Goal: Check status: Check status

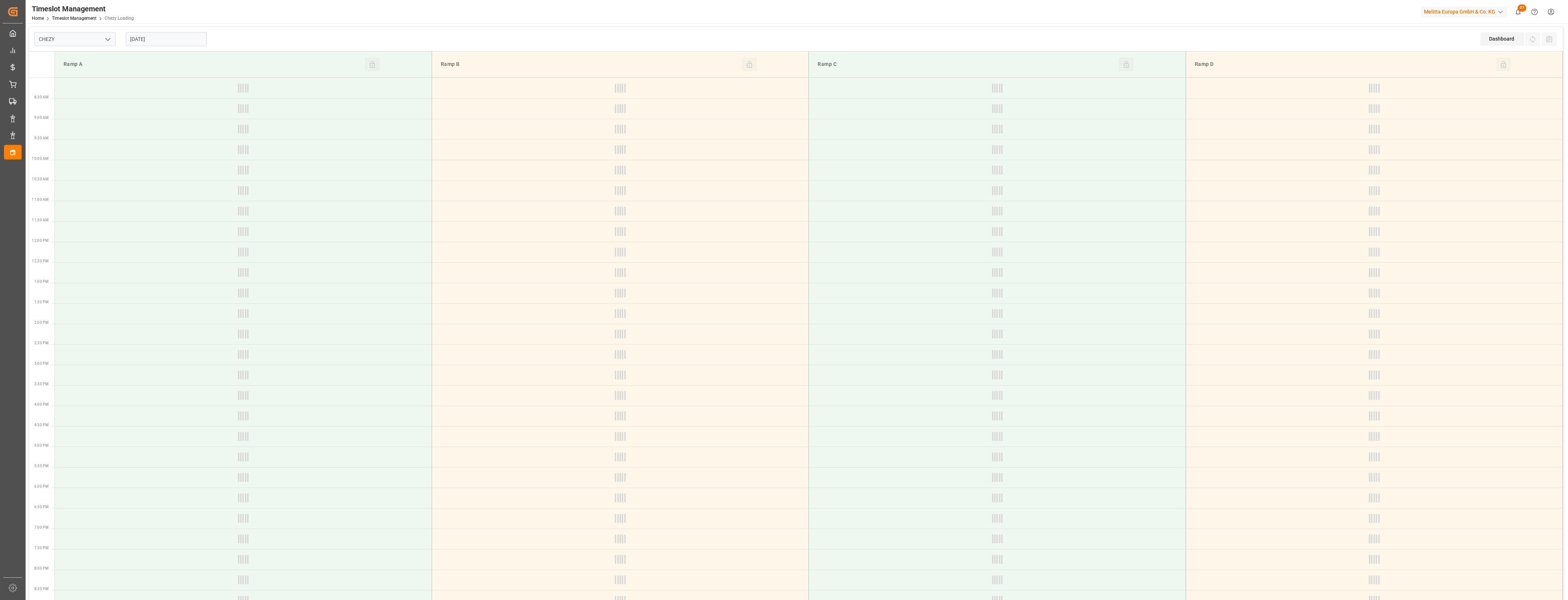
type input "Chezy Loading"
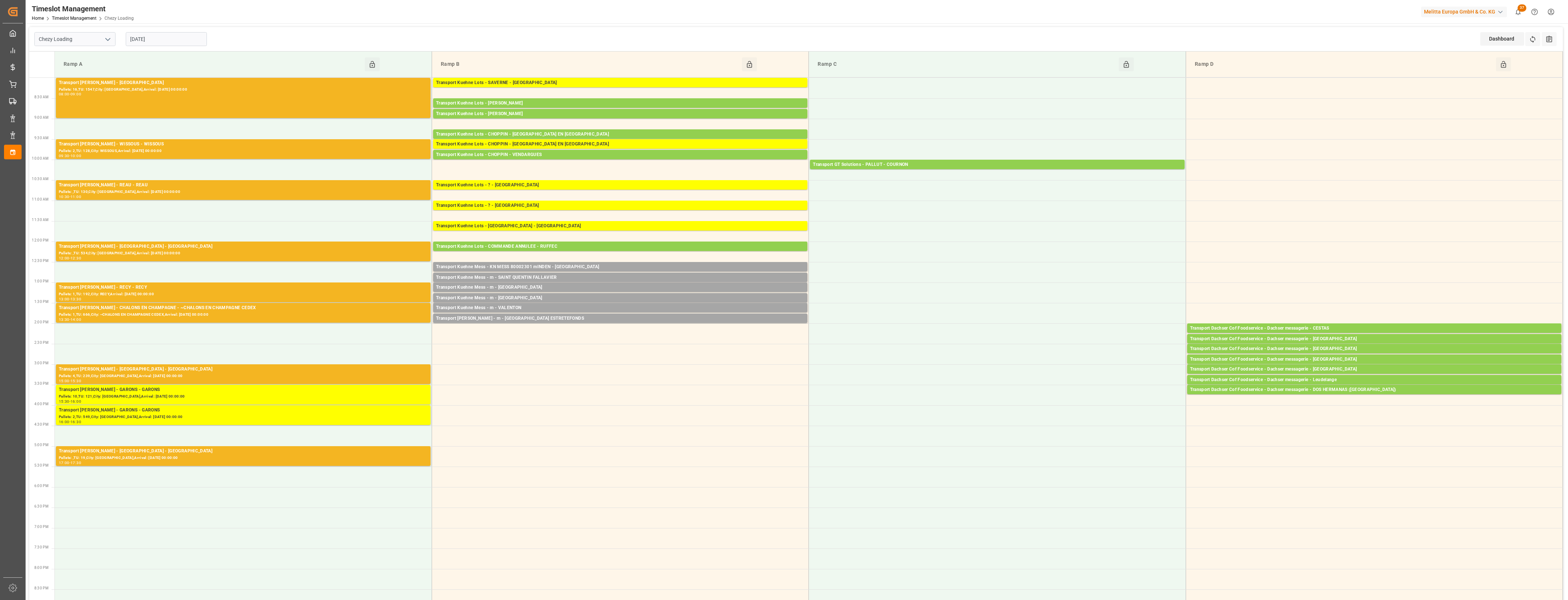
click at [179, 37] on input "[DATE]" at bounding box center [166, 39] width 81 height 14
click at [179, 112] on span "14" at bounding box center [178, 111] width 5 height 5
type input "[DATE]"
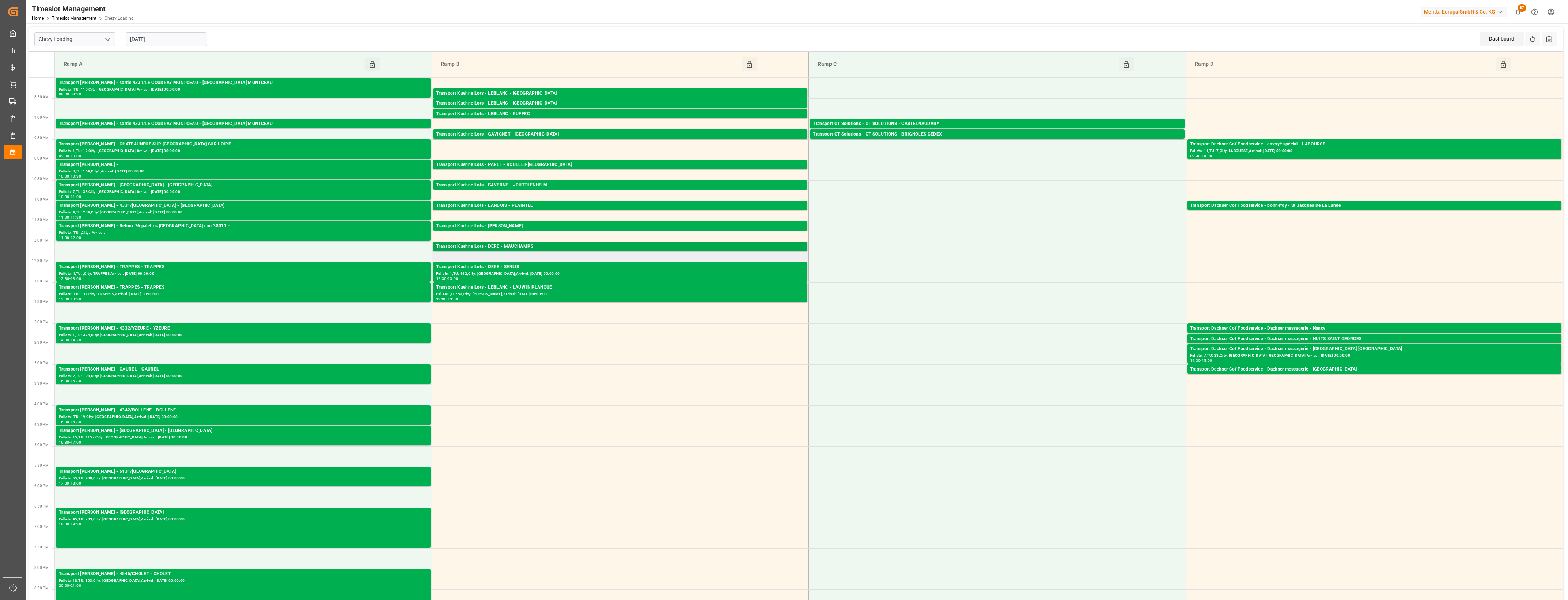
click at [532, 246] on div "Transport Kuehne Lots - DERE - MAUCHAMPS" at bounding box center [620, 247] width 369 height 7
click at [850, 279] on button "Open" at bounding box center [849, 280] width 51 height 9
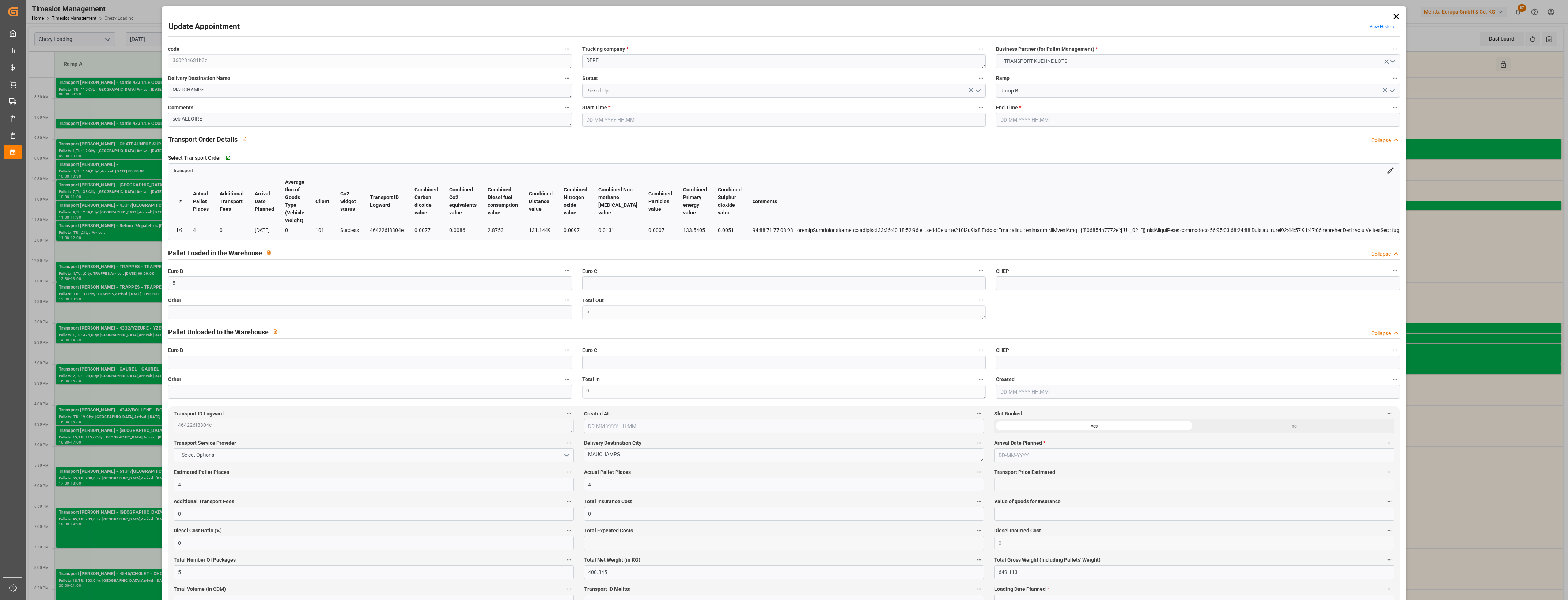
type input "5"
type input "4"
type input "0"
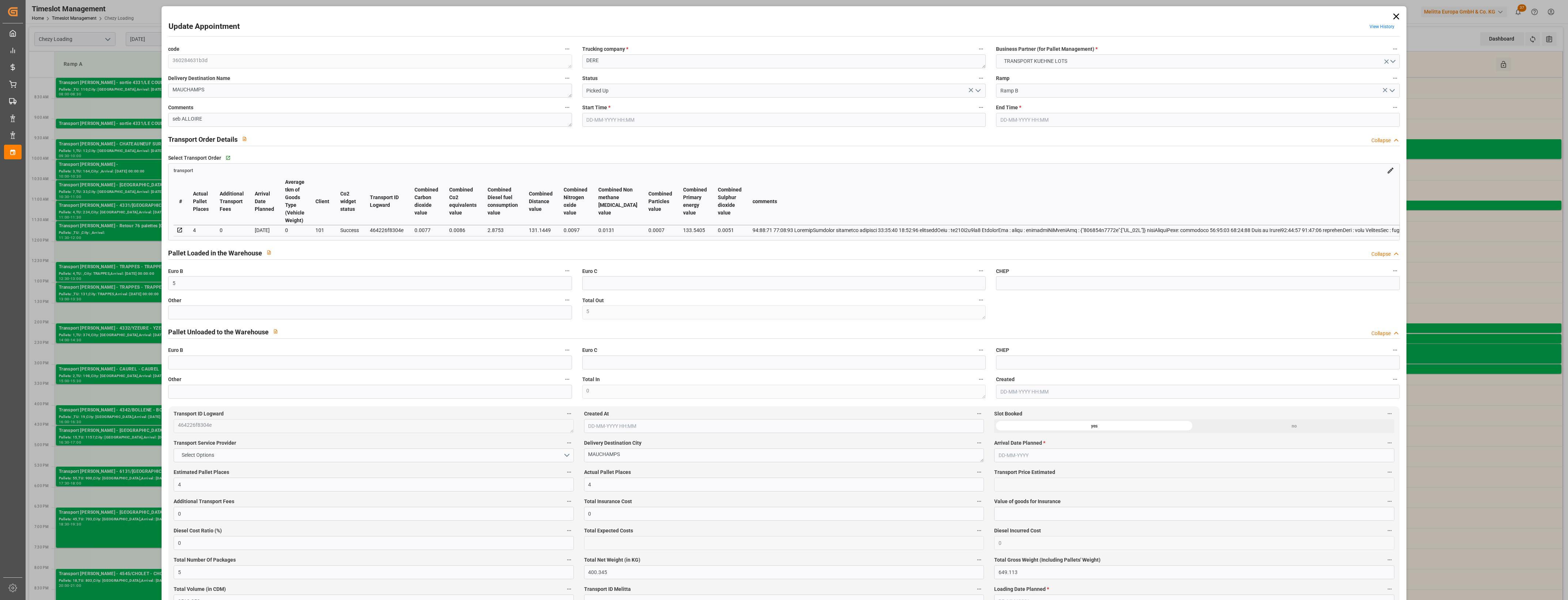
type input "0"
type input "5"
type input "400.345"
type input "649.113"
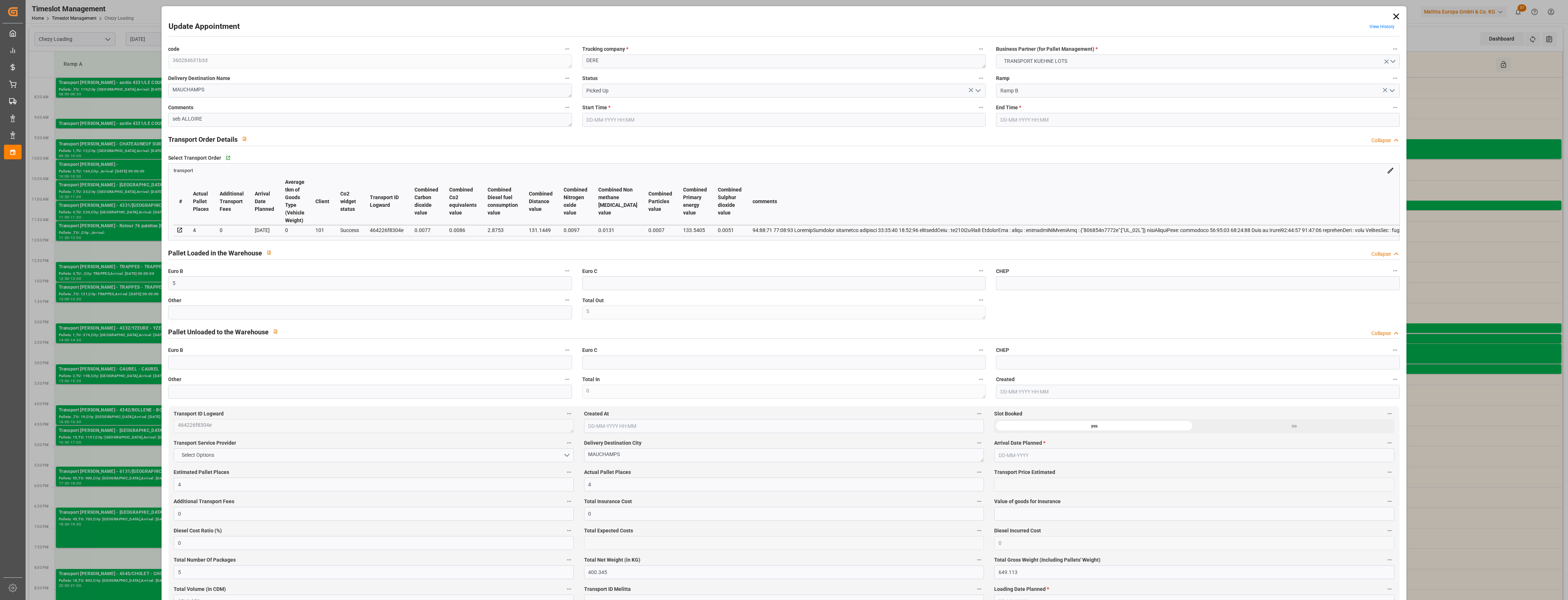
type input "3513.252"
type input "91"
type input "4"
type input "82"
type input "5"
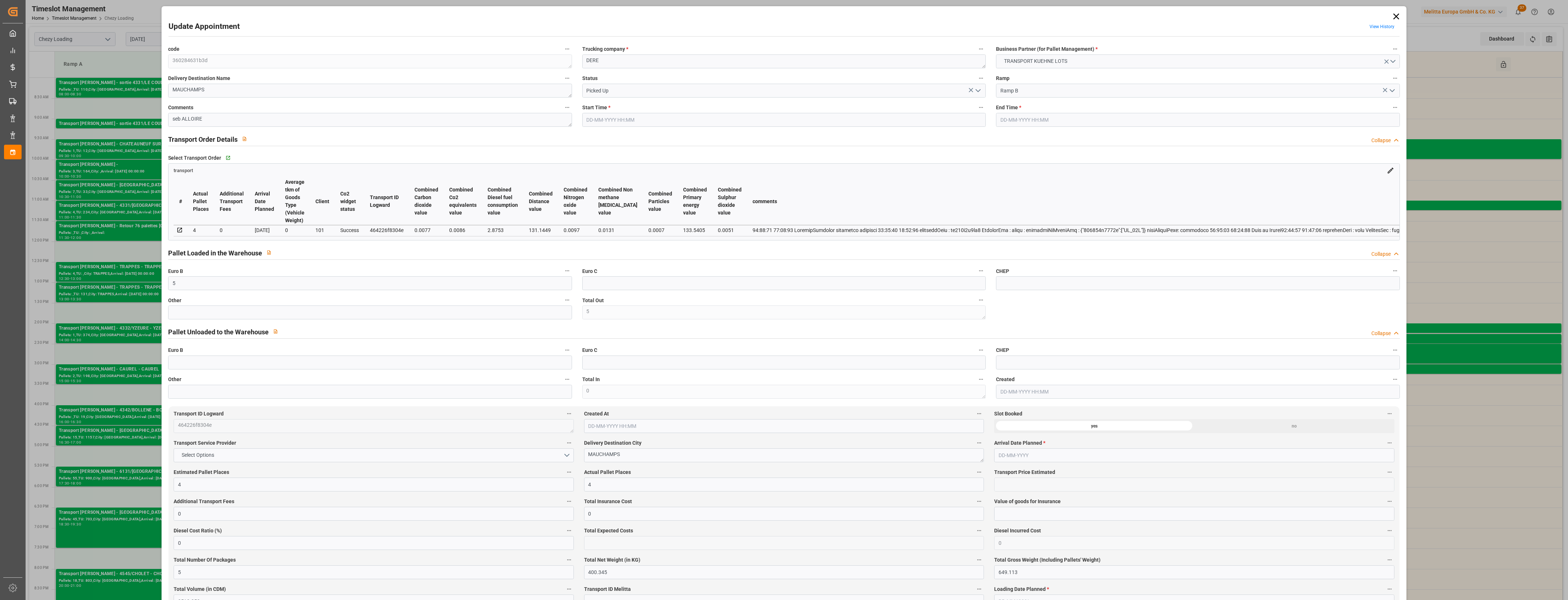
type input "101"
type input "489.909"
type input "0"
type input "4710.8598"
type input "0"
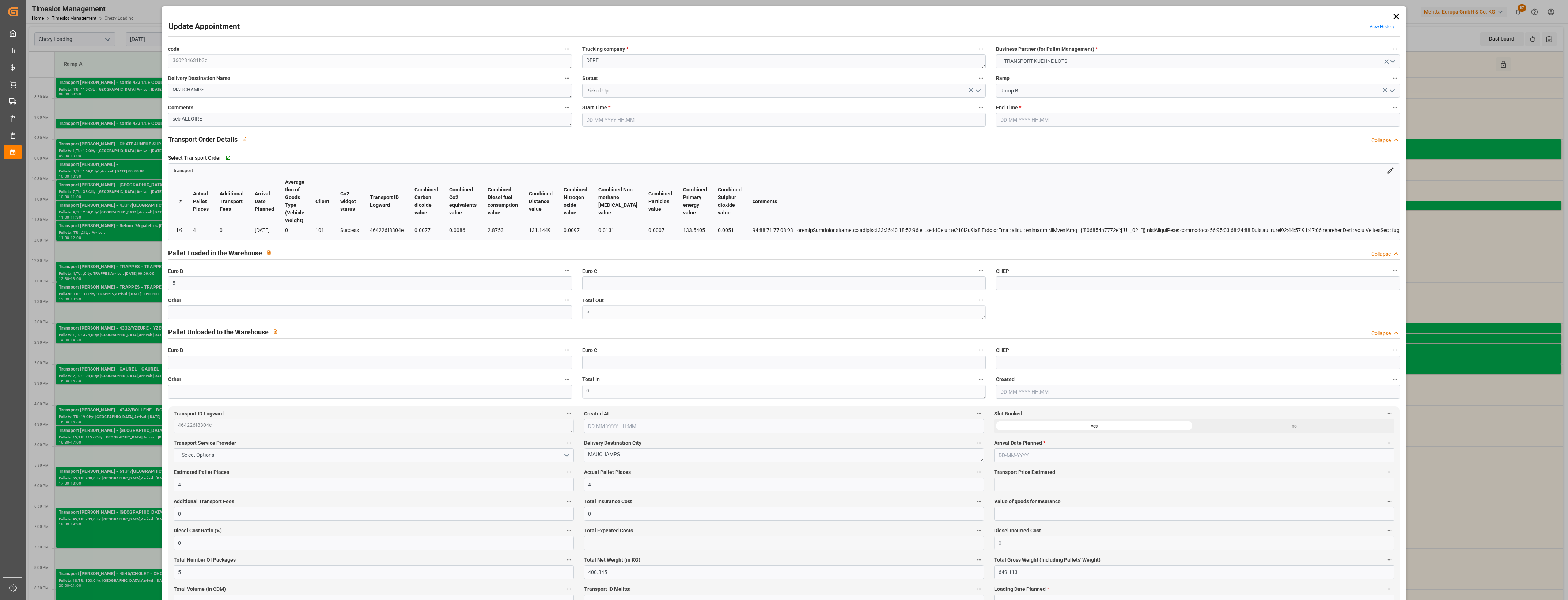
type input "0"
type input "21"
type input "35"
type input "[DATE] 12:00"
type input "[DATE] 12:15"
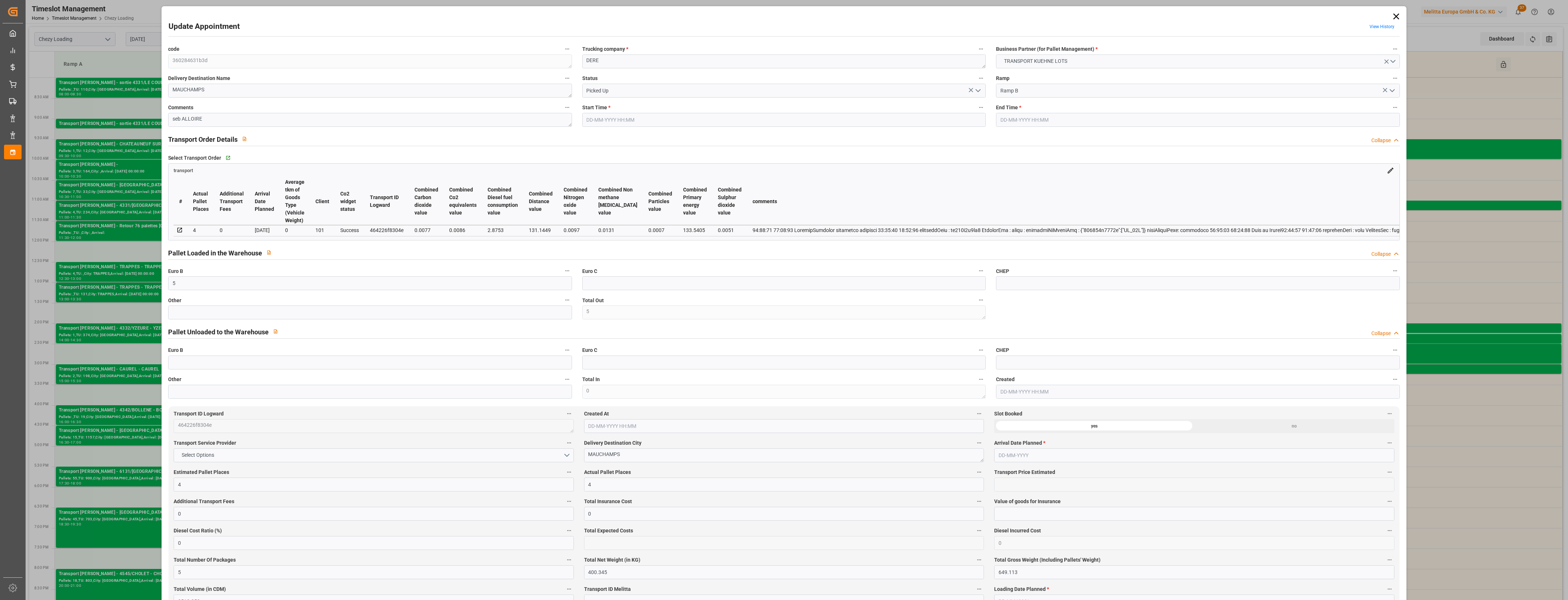
type input "[DATE] 15:25"
type input "[DATE] 12:16"
type input "[DATE]"
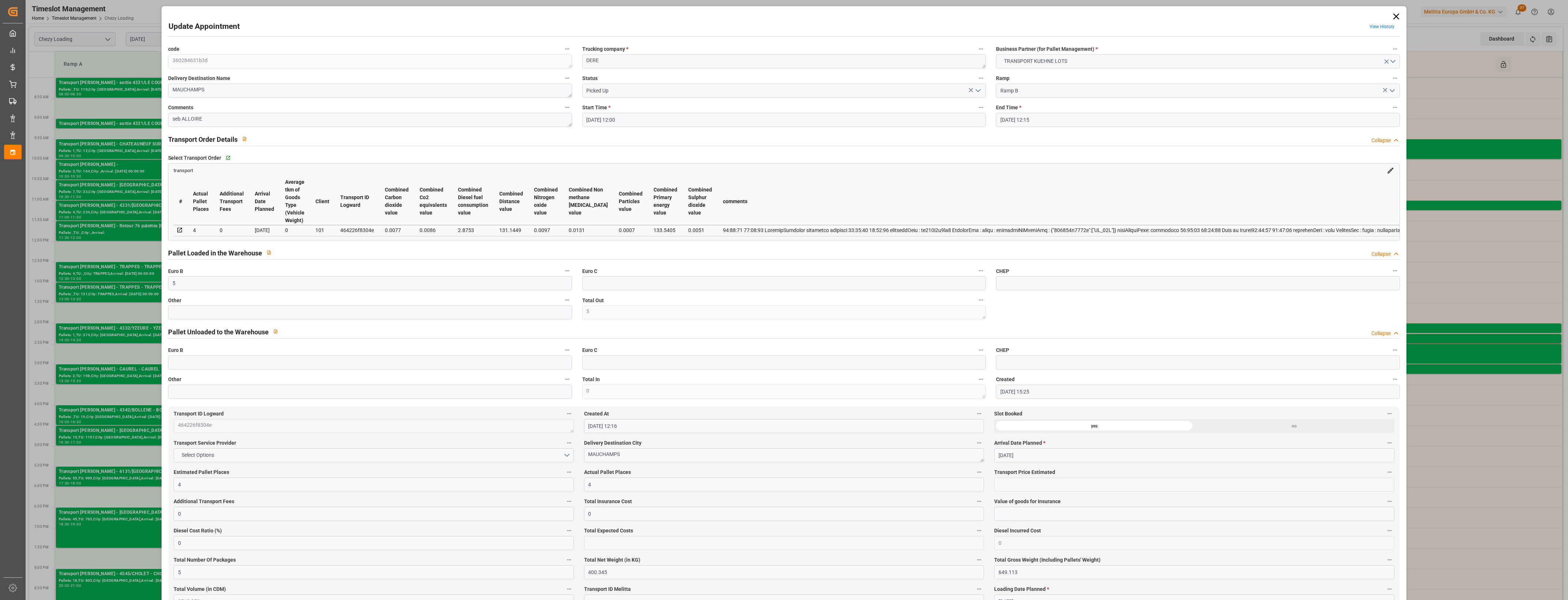
click at [1394, 15] on icon at bounding box center [1396, 16] width 10 height 10
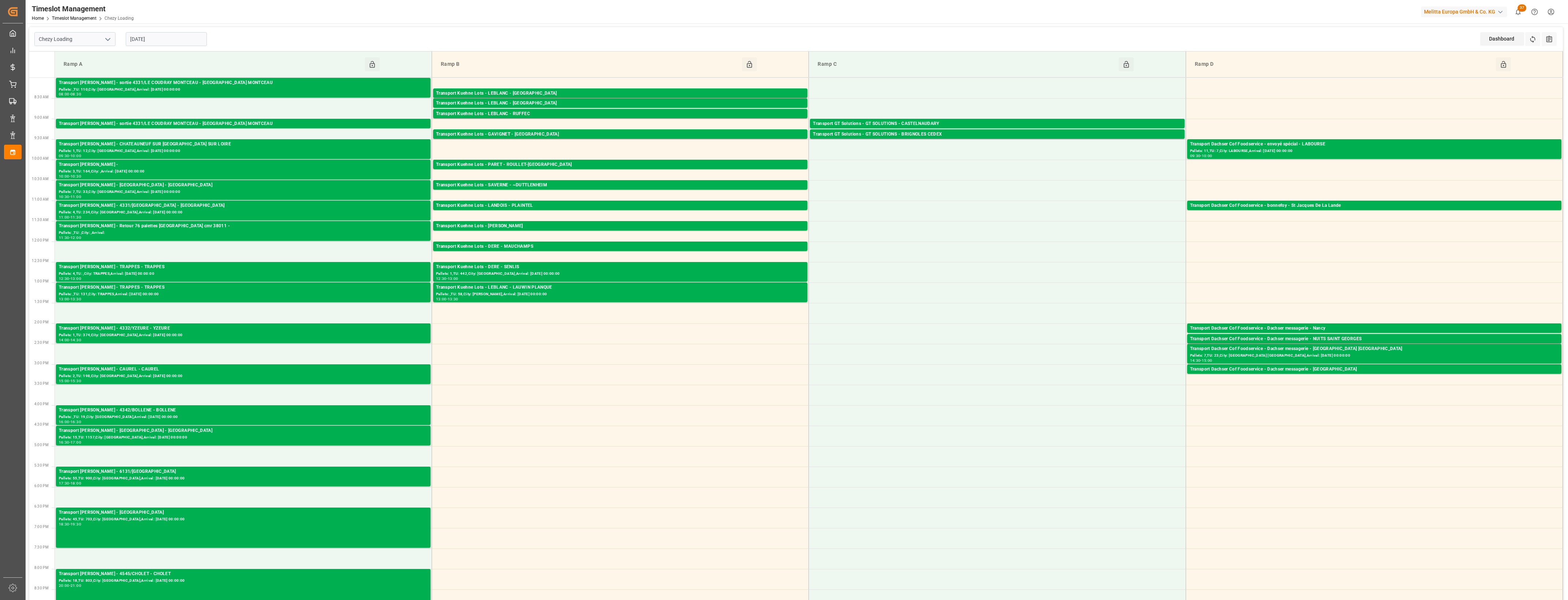
click at [168, 40] on input "[DATE]" at bounding box center [166, 39] width 81 height 14
click at [134, 126] on span "18" at bounding box center [135, 126] width 5 height 5
type input "[DATE]"
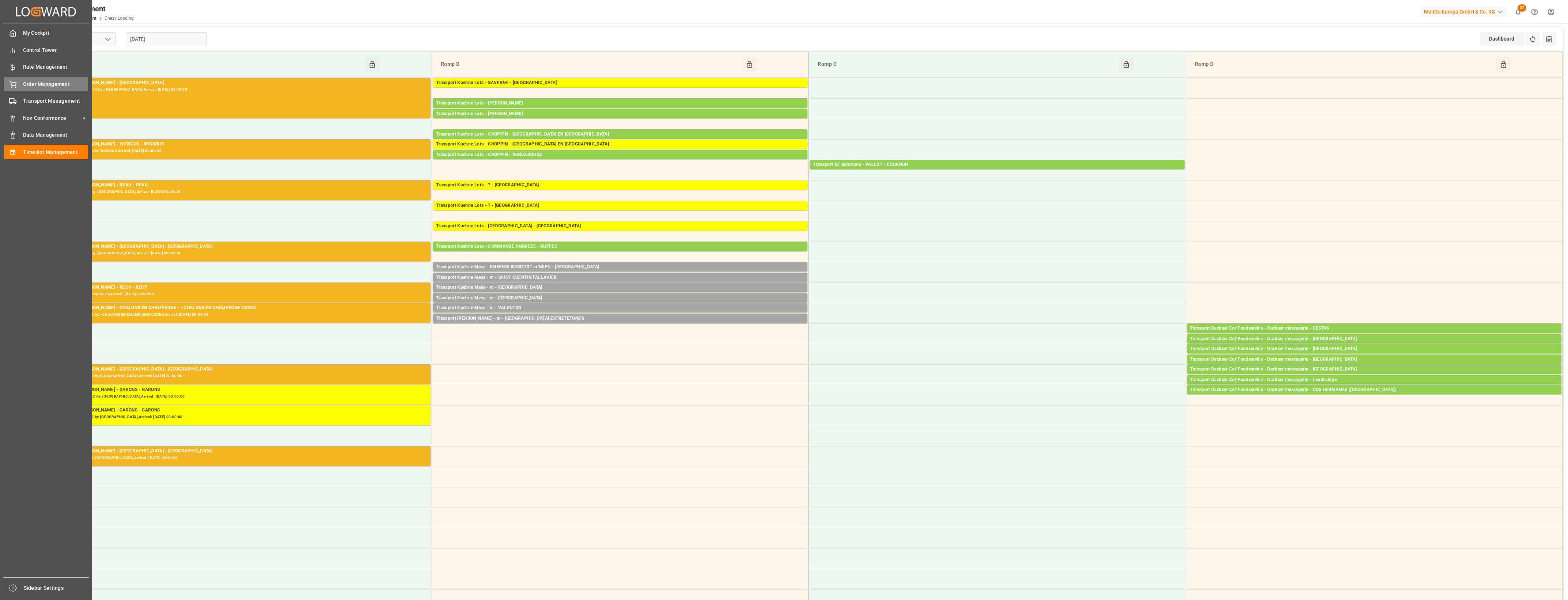
click at [25, 88] on div "Order Management Order Management" at bounding box center [46, 83] width 84 height 14
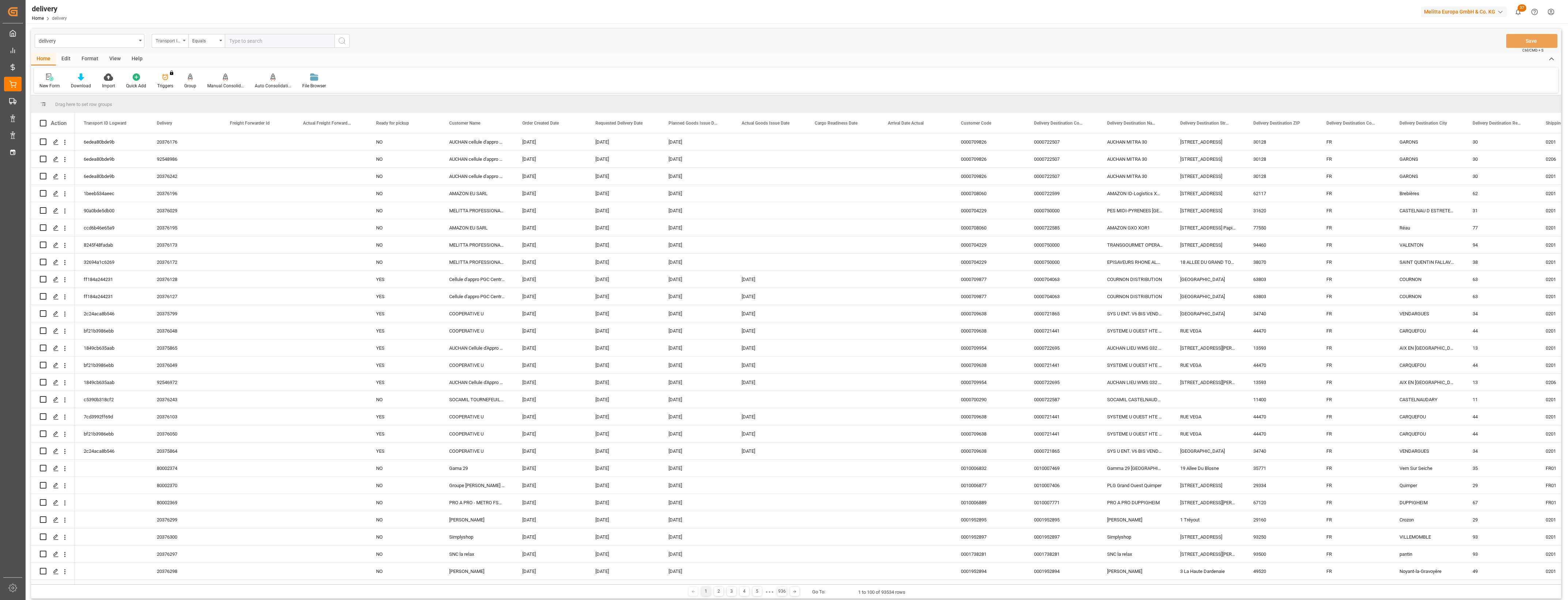
click at [183, 41] on icon "open menu" at bounding box center [184, 40] width 3 height 1
click at [182, 88] on div "Delivery" at bounding box center [206, 90] width 109 height 15
click at [249, 39] on input "text" at bounding box center [280, 41] width 110 height 14
type input "20376109"
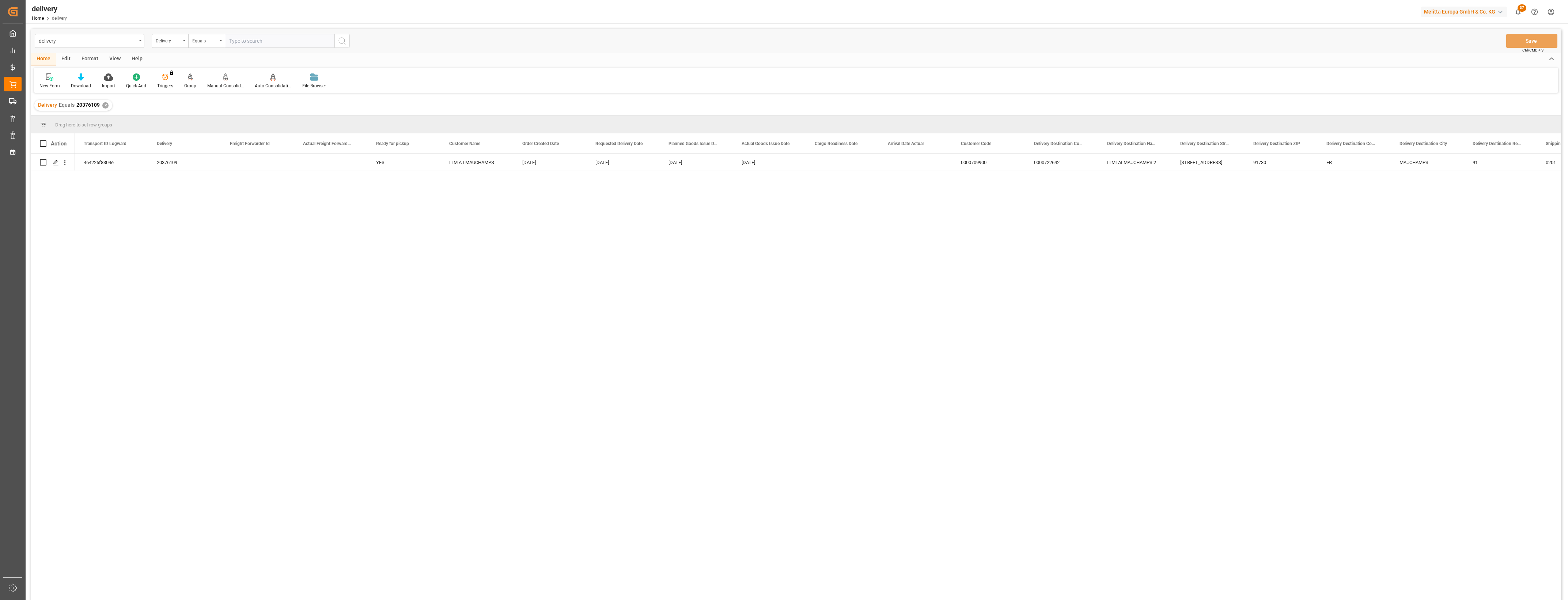
click at [249, 35] on input "text" at bounding box center [280, 41] width 110 height 14
click at [105, 105] on div "✕" at bounding box center [105, 105] width 6 height 6
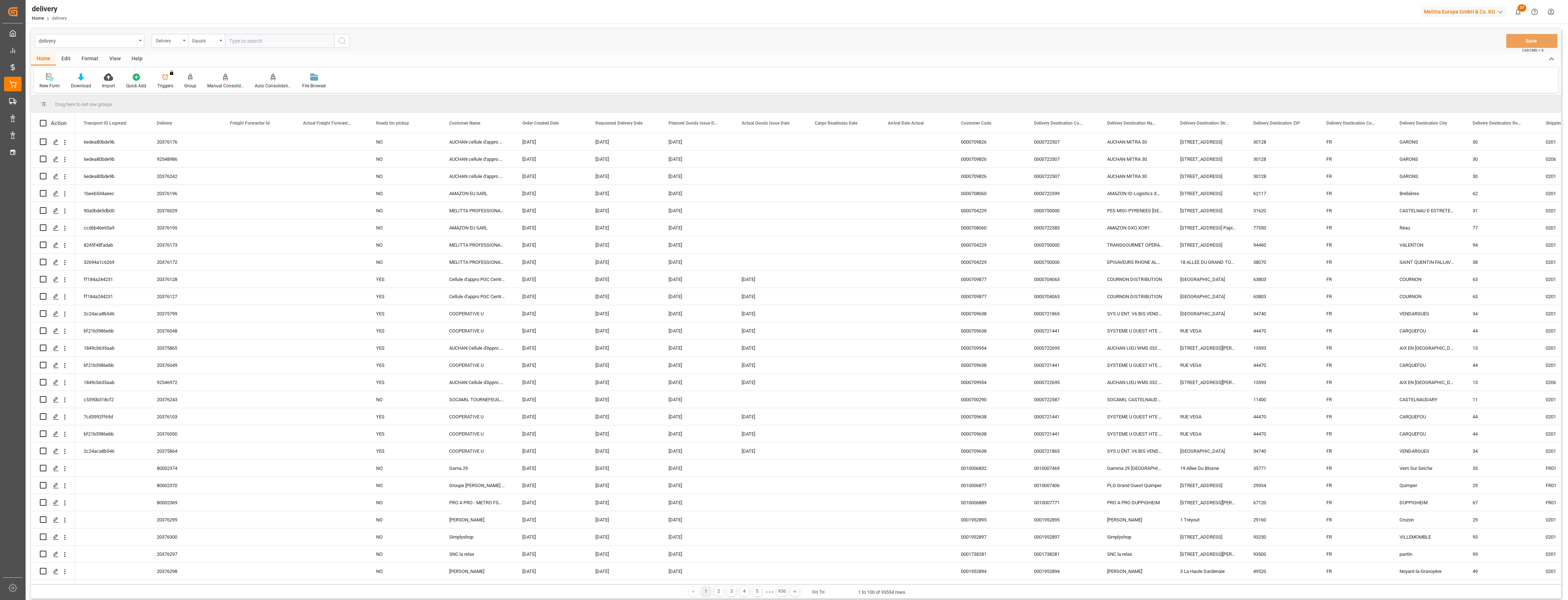
click at [250, 41] on input "text" at bounding box center [280, 41] width 110 height 14
type input "20376244"
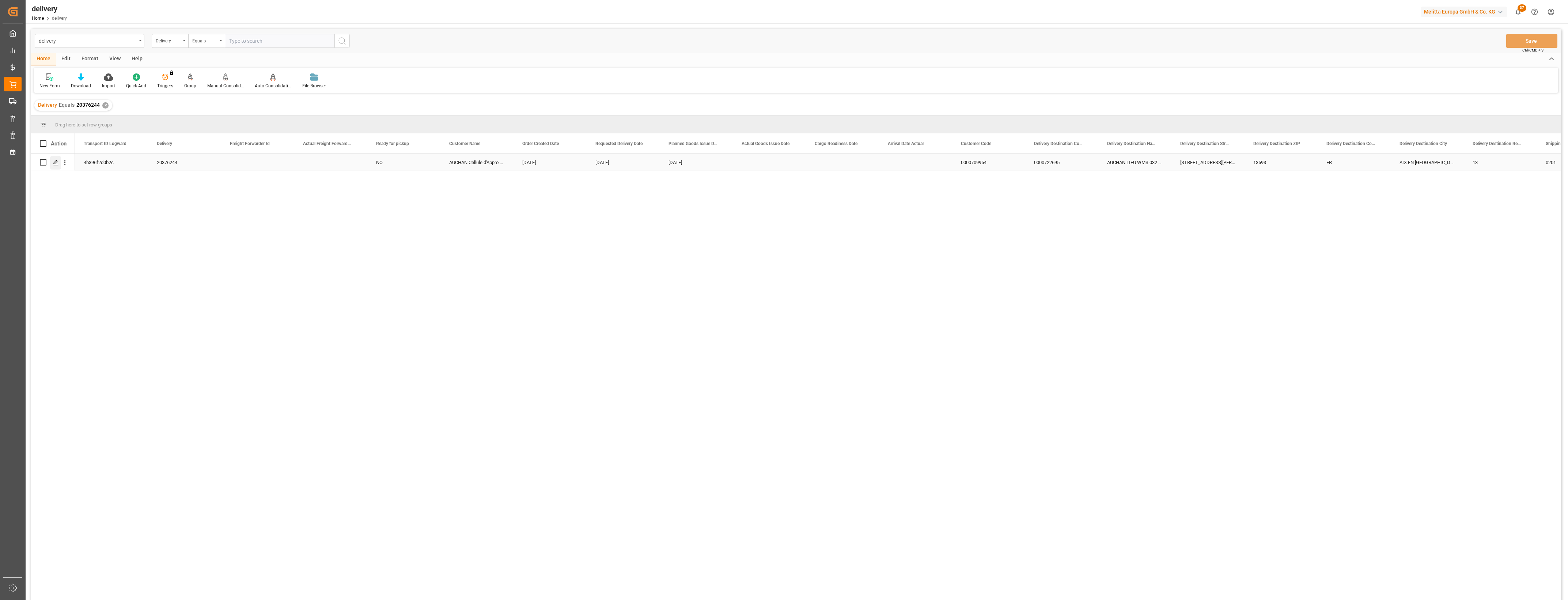
click at [55, 164] on line "Press SPACE to select this row." at bounding box center [55, 164] width 4 height 0
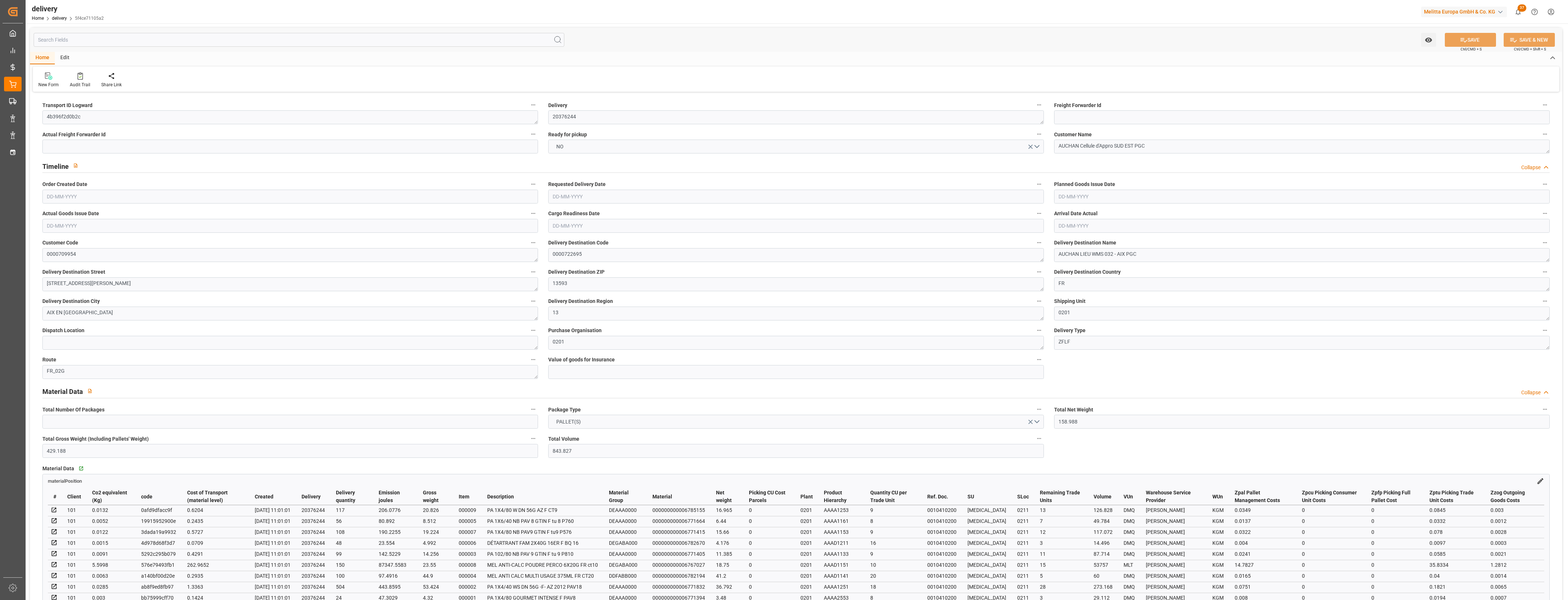
type input "[DATE]"
type input "[DATE] 11:00"
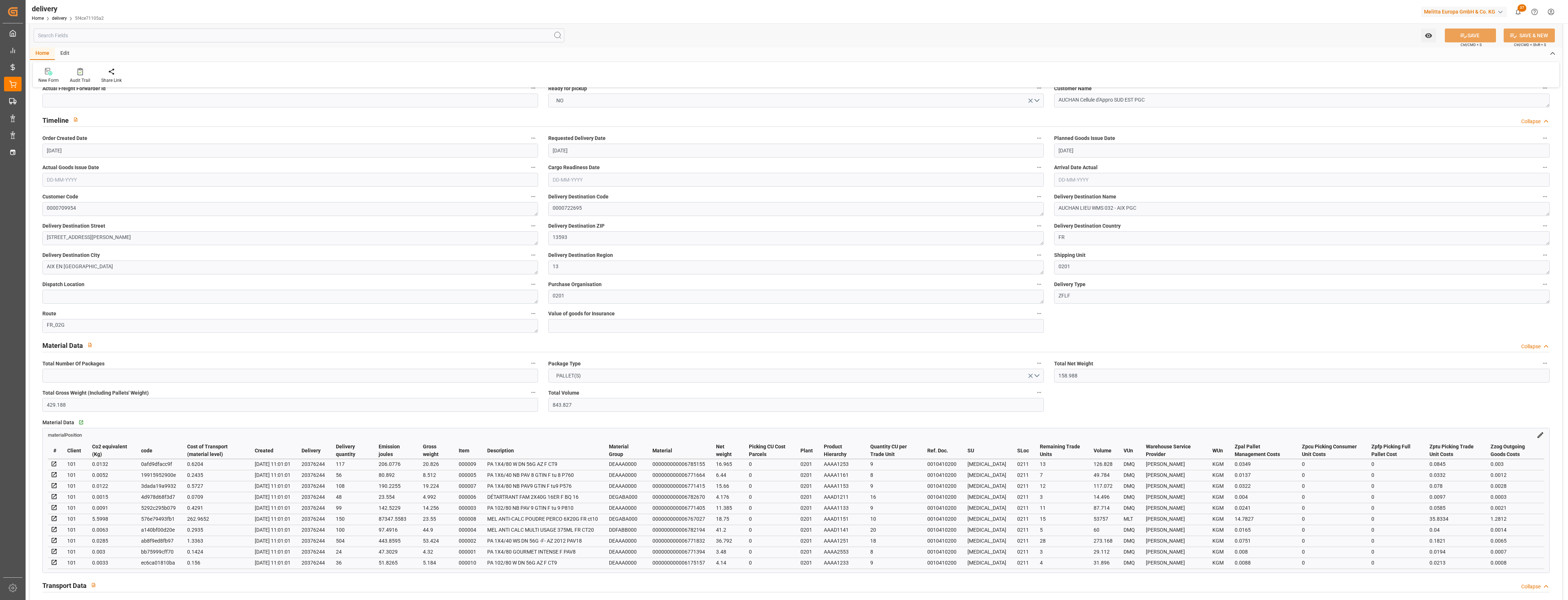
scroll to position [46, 0]
